Goal: Information Seeking & Learning: Learn about a topic

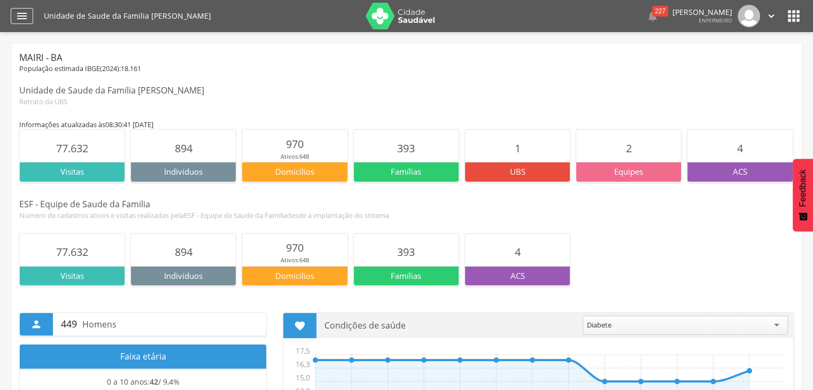
click at [15, 14] on icon "" at bounding box center [21, 16] width 13 height 13
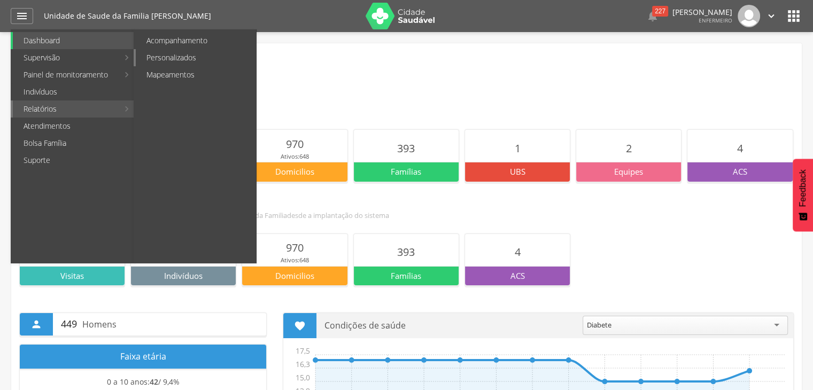
click at [174, 58] on link "Personalizados" at bounding box center [196, 57] width 120 height 17
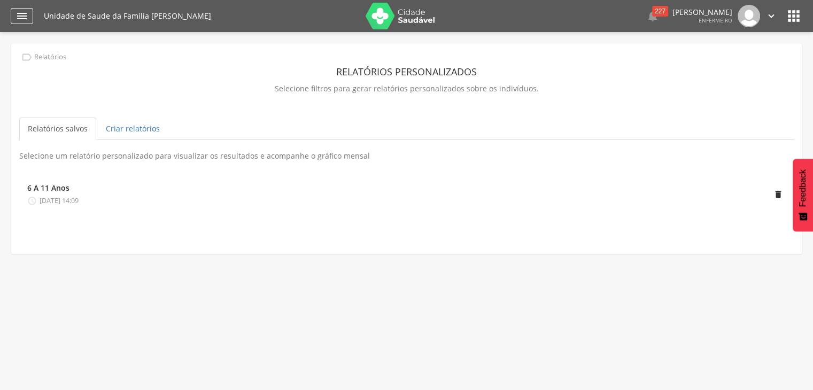
click at [23, 22] on icon "" at bounding box center [21, 16] width 13 height 13
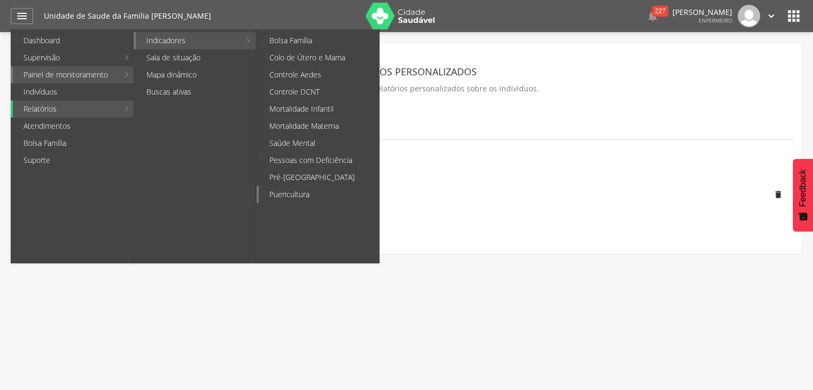
click at [314, 191] on link "Puericultura" at bounding box center [319, 194] width 120 height 17
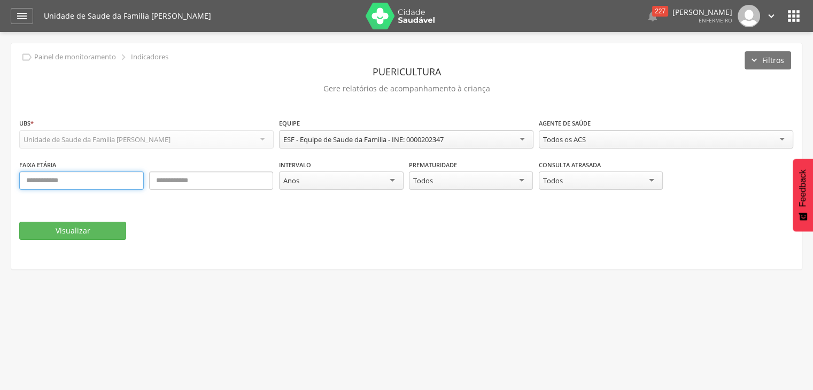
click at [66, 184] on input "text" at bounding box center [81, 181] width 125 height 18
type input "*"
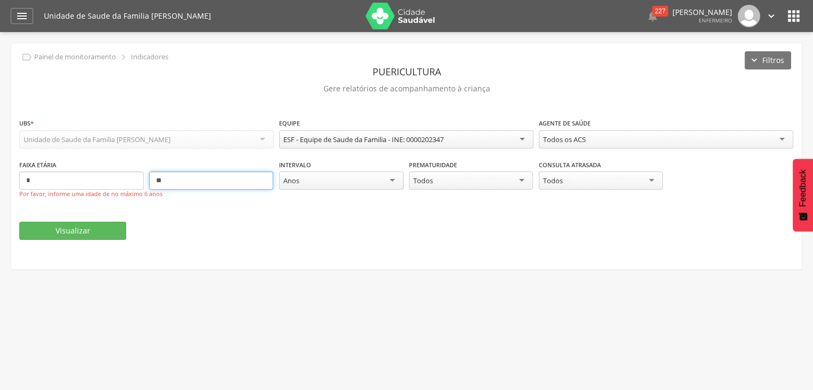
type input "**"
click at [394, 182] on div "Anos" at bounding box center [341, 181] width 125 height 18
click at [565, 143] on div "Todos os ACS" at bounding box center [564, 140] width 43 height 10
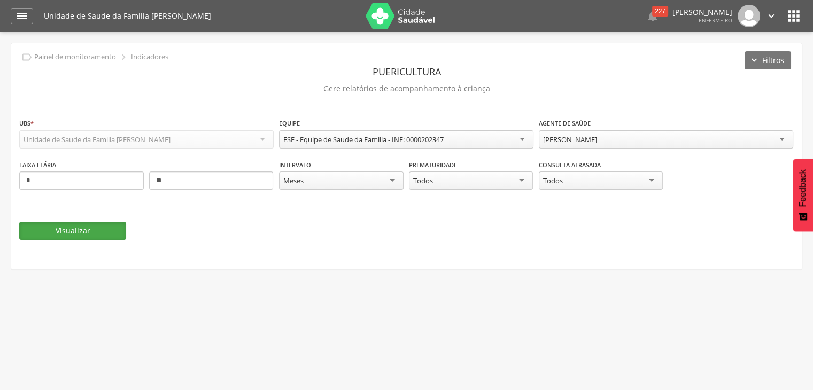
click at [79, 230] on button "Visualizar" at bounding box center [72, 231] width 107 height 18
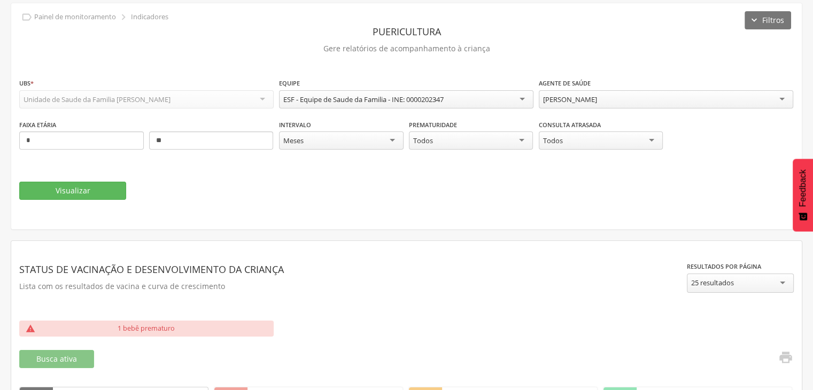
scroll to position [5, 0]
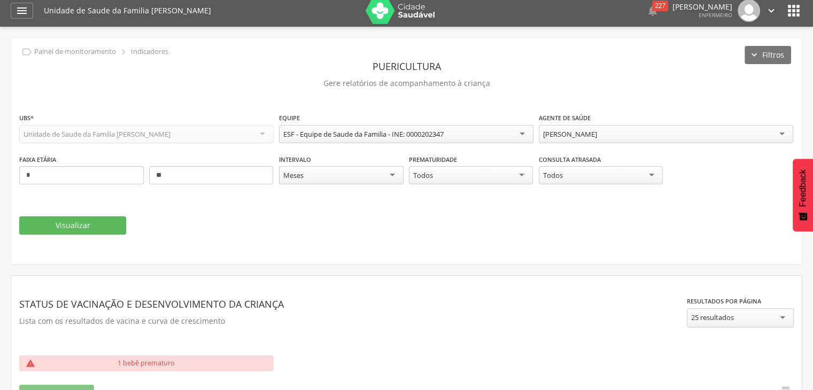
click at [627, 129] on div "[PERSON_NAME]" at bounding box center [666, 134] width 254 height 18
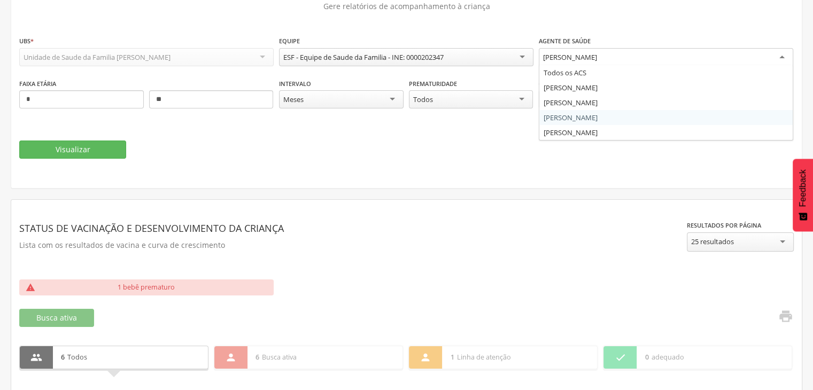
scroll to position [59, 0]
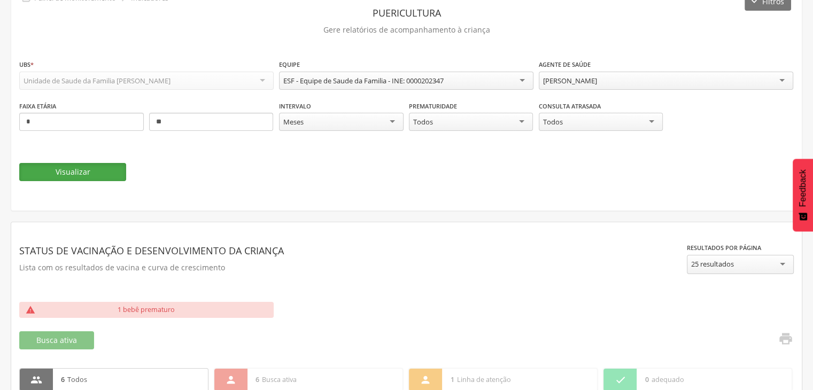
click at [74, 169] on button "Visualizar" at bounding box center [72, 172] width 107 height 18
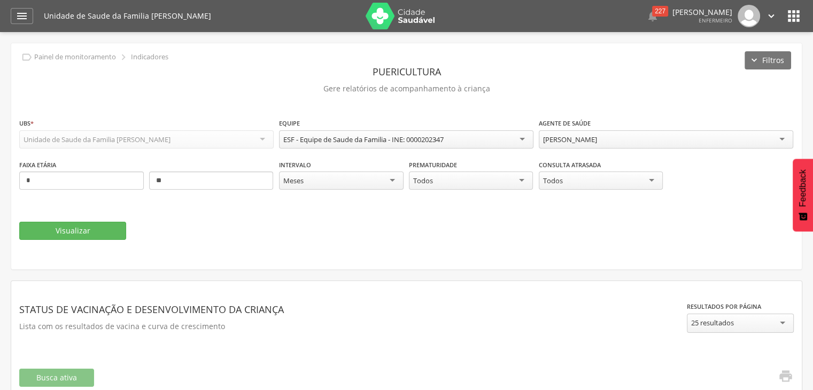
scroll to position [0, 0]
